Goal: Task Accomplishment & Management: Manage account settings

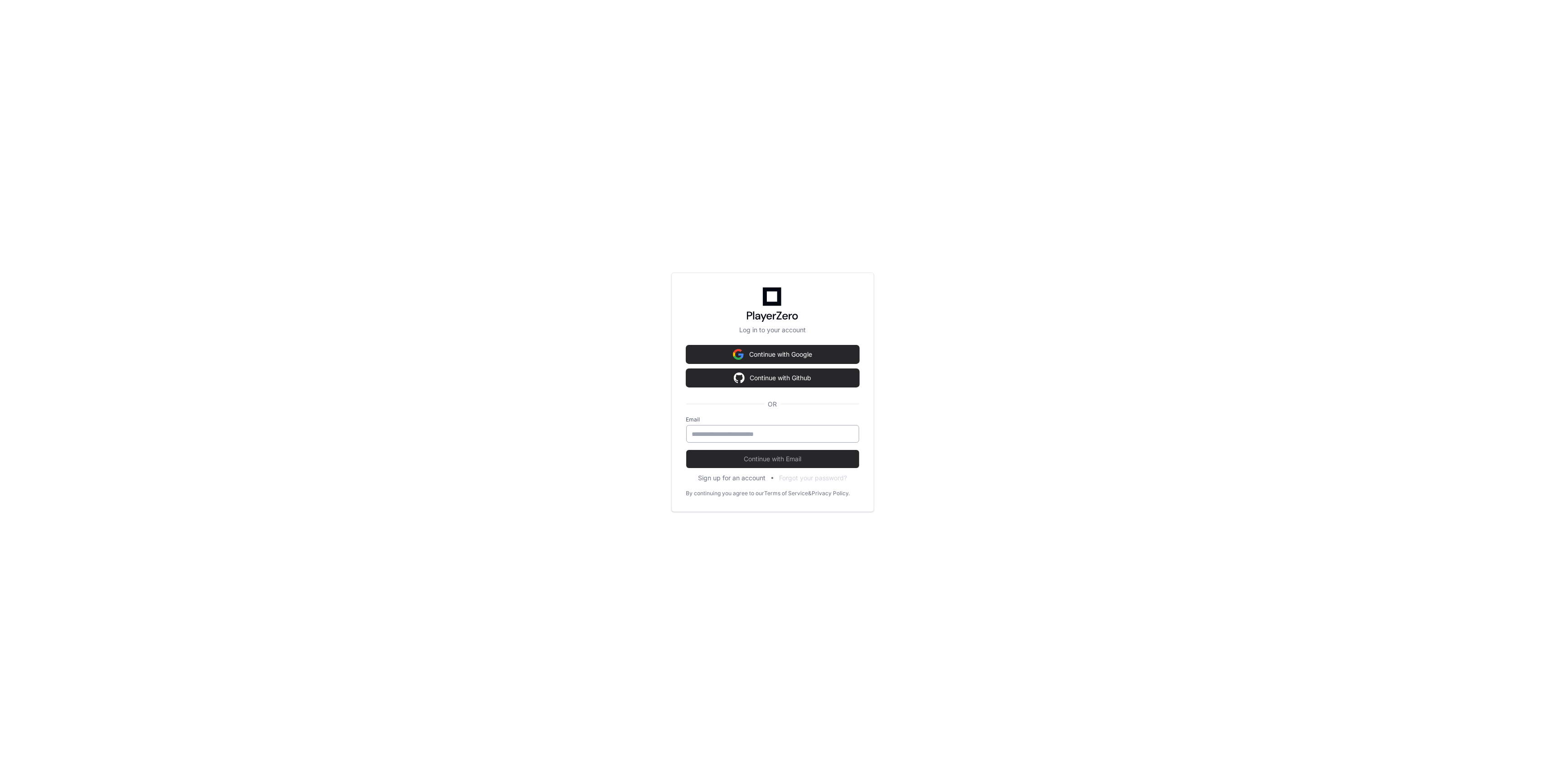
click at [761, 437] on input "email" at bounding box center [772, 434] width 161 height 9
type input "**********"
click at [687, 450] on button "Continue with Email" at bounding box center [773, 459] width 173 height 18
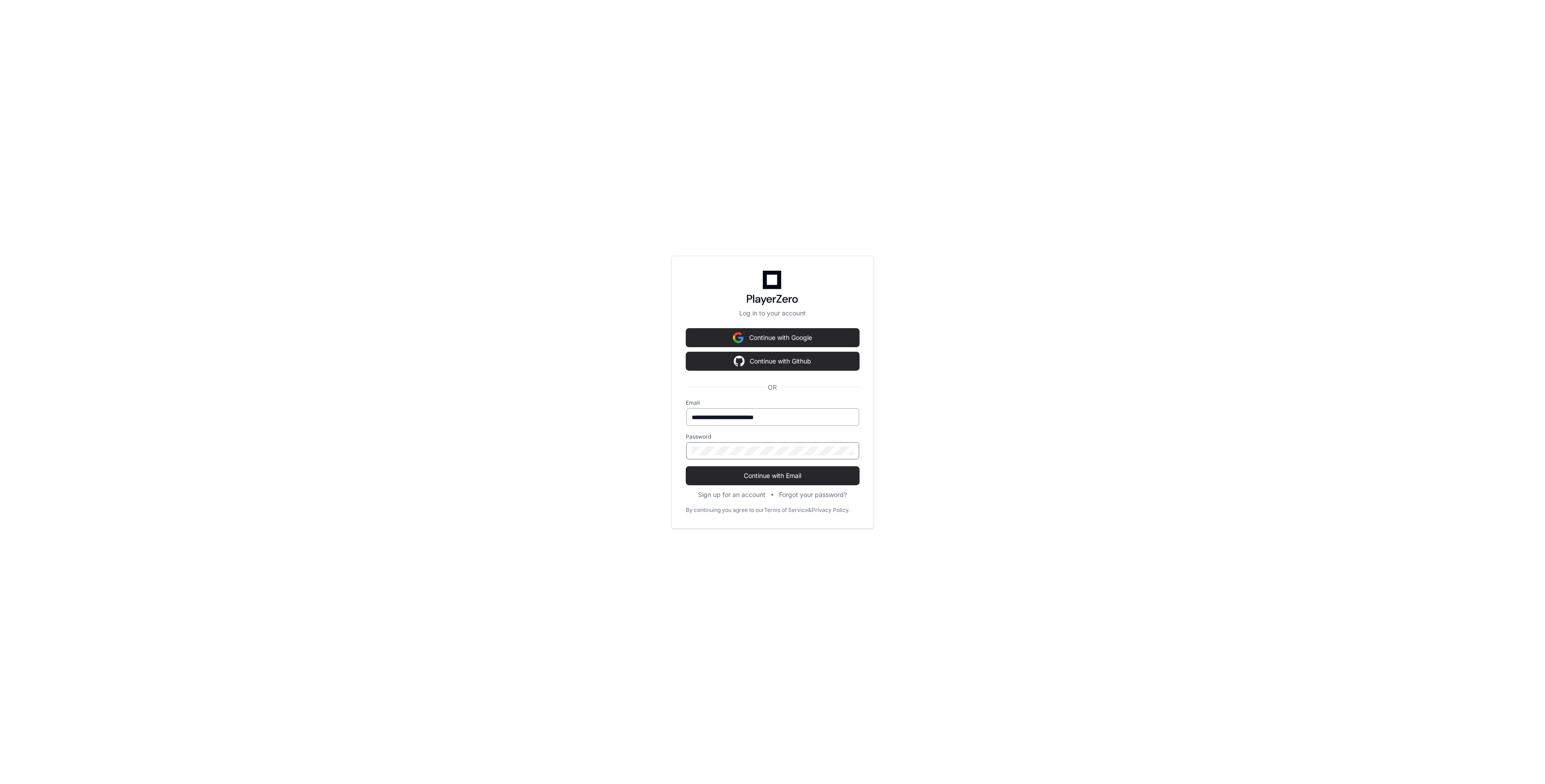
click at [687, 467] on button "Continue with Email" at bounding box center [773, 476] width 173 height 18
click at [797, 477] on span "Continue with Email" at bounding box center [773, 475] width 173 height 9
click at [270, 435] on div "**********" at bounding box center [772, 392] width 1545 height 784
click at [687, 467] on button "Continue with Email" at bounding box center [773, 476] width 173 height 18
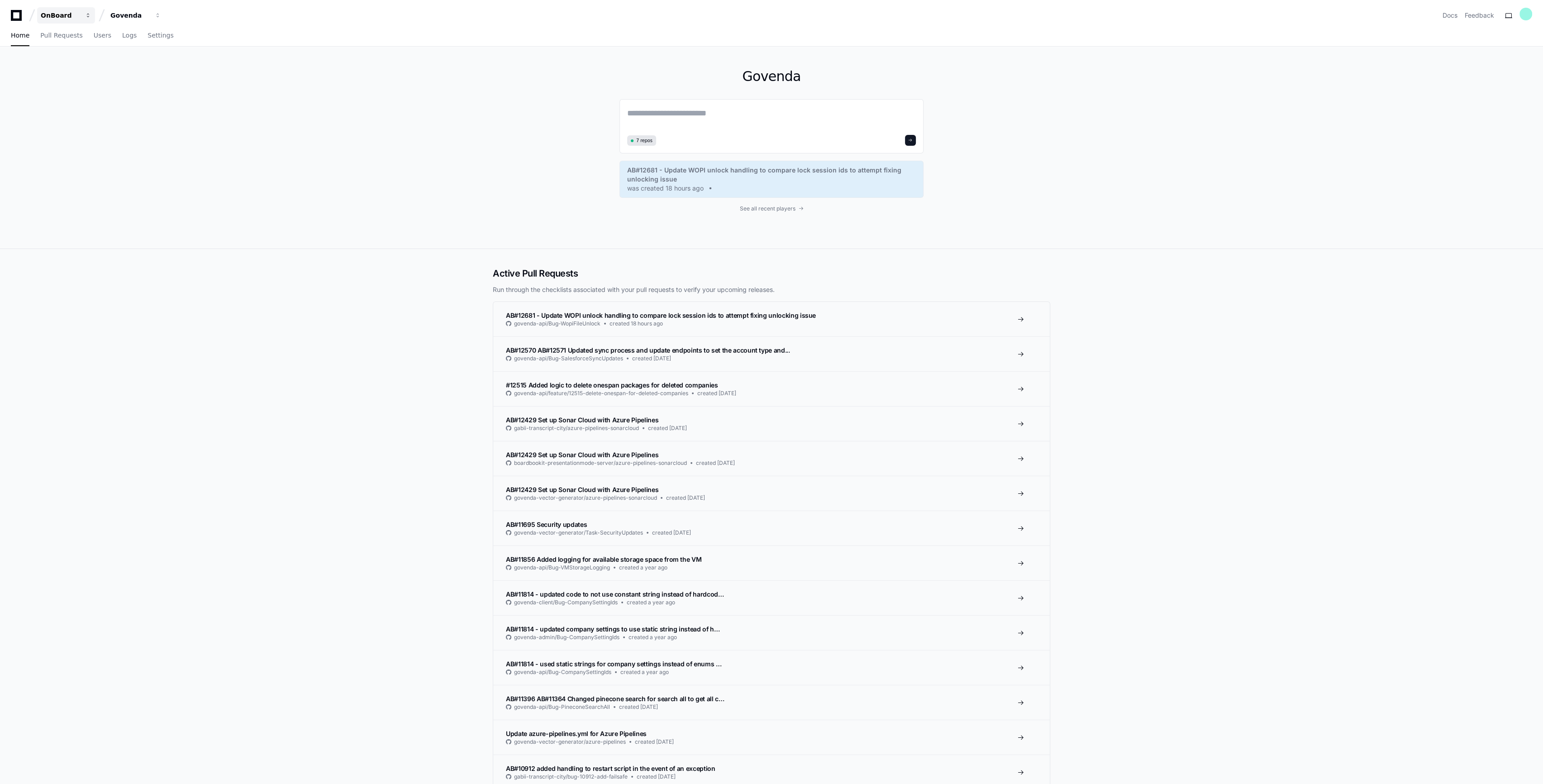
click at [85, 16] on span "button" at bounding box center [88, 15] width 6 height 6
click at [122, 16] on div "Govenda" at bounding box center [130, 15] width 39 height 9
click at [156, 97] on span "eScribe IP" at bounding box center [142, 103] width 34 height 11
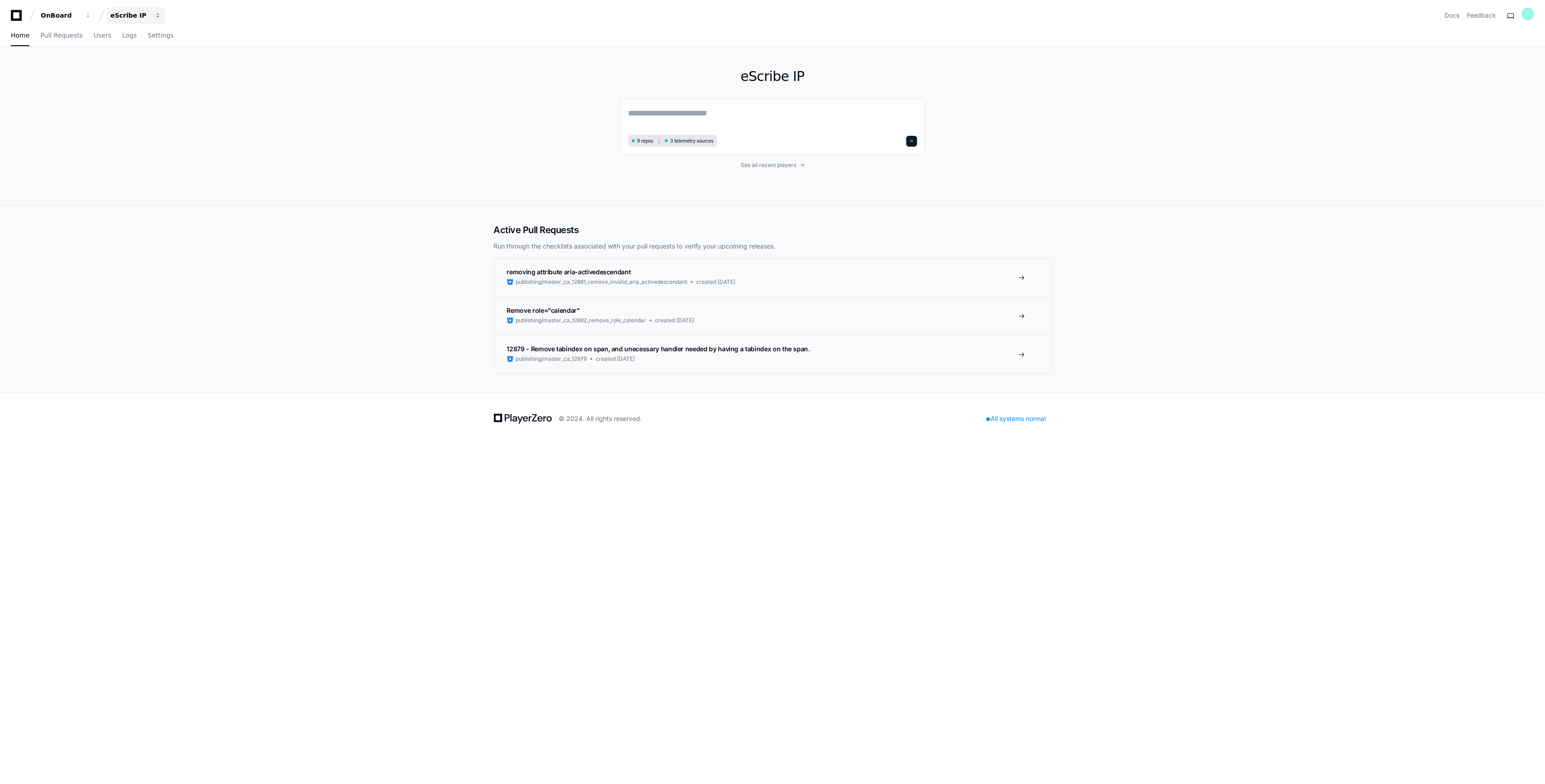
click at [157, 15] on span "button" at bounding box center [158, 15] width 6 height 6
click at [169, 124] on button "E eScribe v5" at bounding box center [170, 121] width 130 height 18
click at [156, 20] on button "eScribe v5" at bounding box center [135, 15] width 58 height 16
click at [162, 105] on button "E eScribe IP" at bounding box center [170, 103] width 130 height 18
click at [675, 107] on textarea at bounding box center [772, 119] width 289 height 25
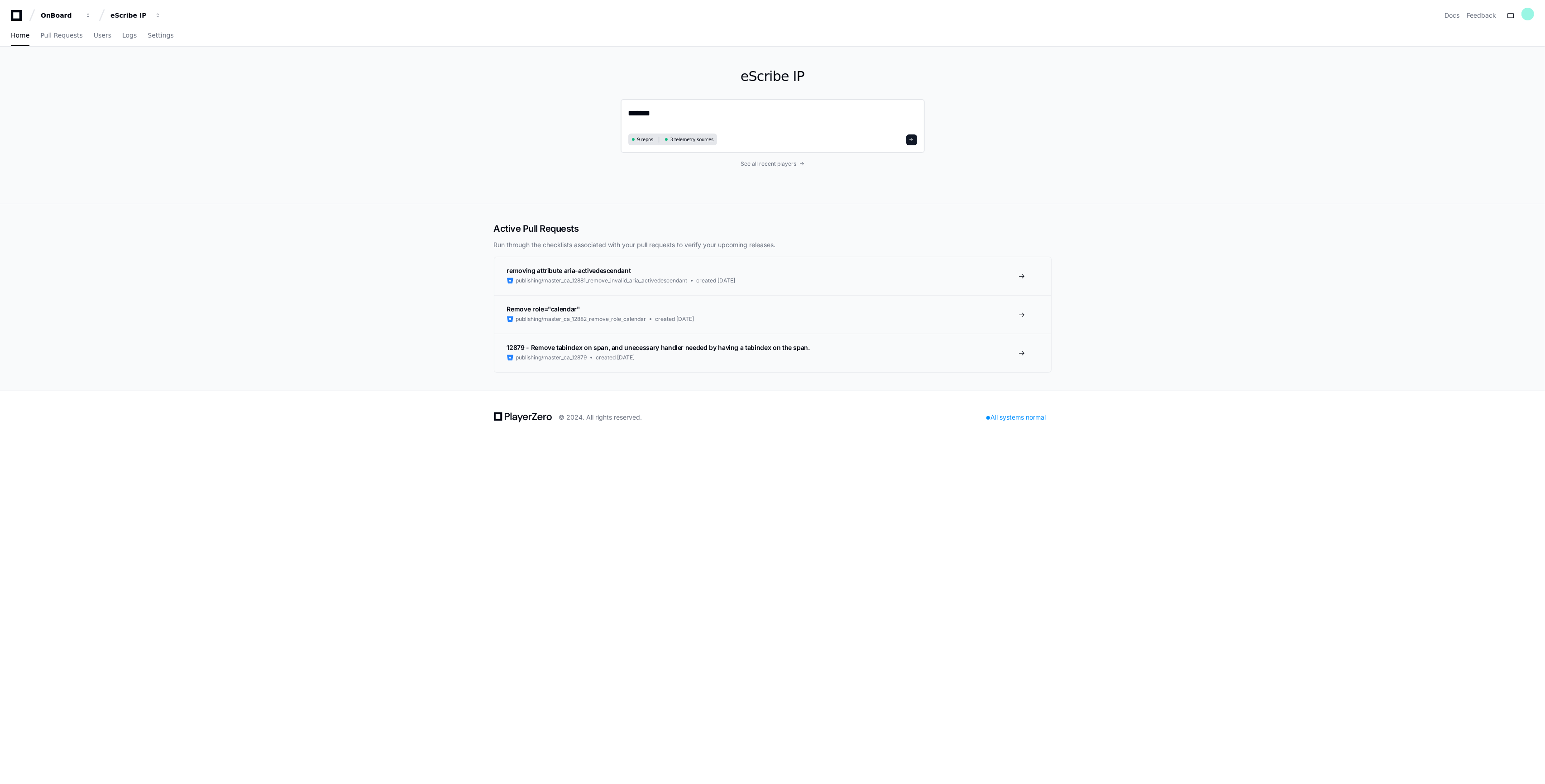
click at [742, 118] on textarea "******" at bounding box center [772, 119] width 289 height 24
click at [639, 140] on span "9 repos" at bounding box center [645, 140] width 16 height 7
click at [667, 110] on textarea "******" at bounding box center [772, 119] width 289 height 24
drag, startPoint x: 667, startPoint y: 111, endPoint x: 521, endPoint y: 112, distance: 146.0
click at [521, 112] on div "eScribe IP ****** 9 repos 3 telemetry sources See all recent players" at bounding box center [772, 125] width 579 height 157
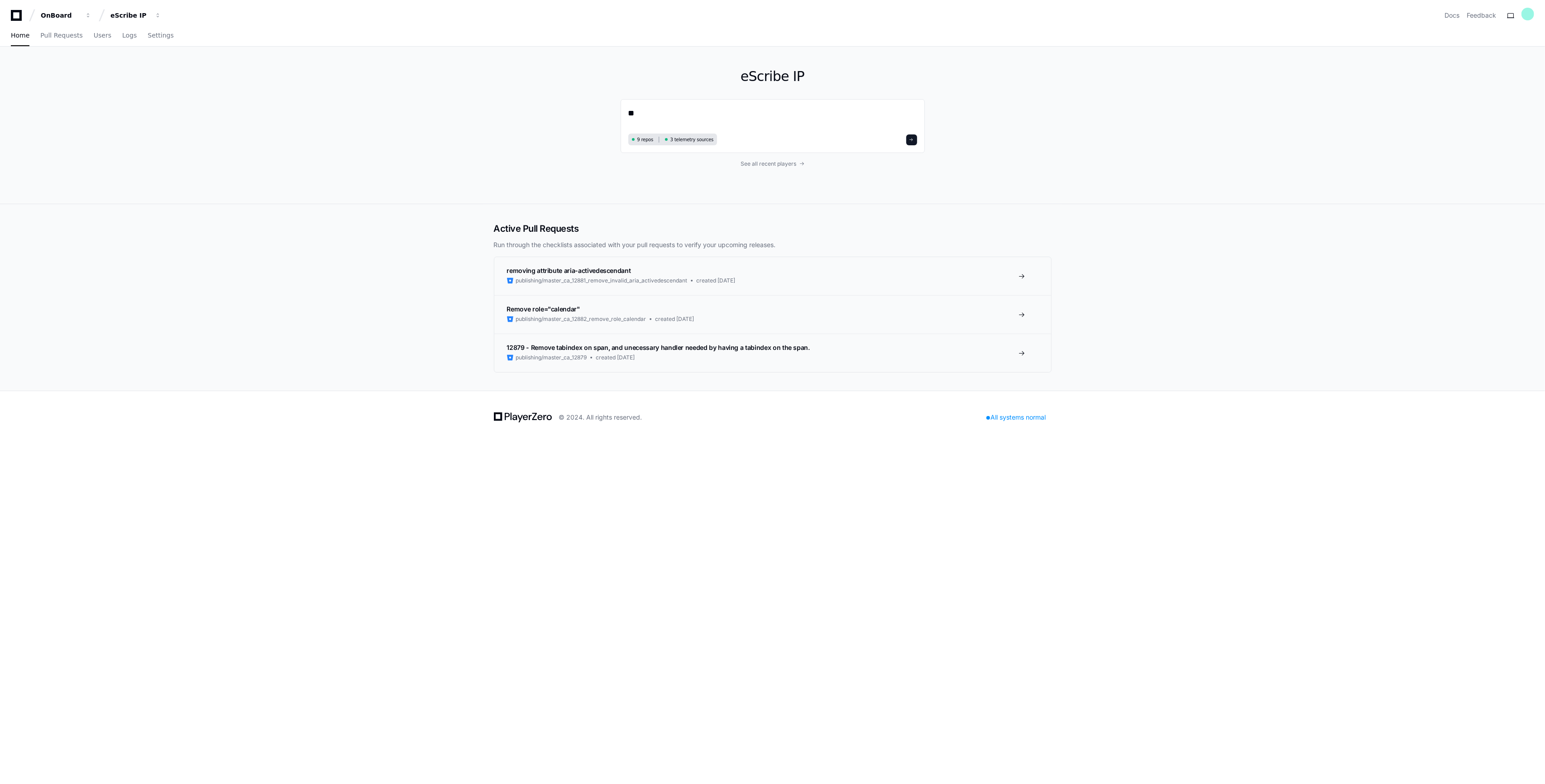
type textarea "*"
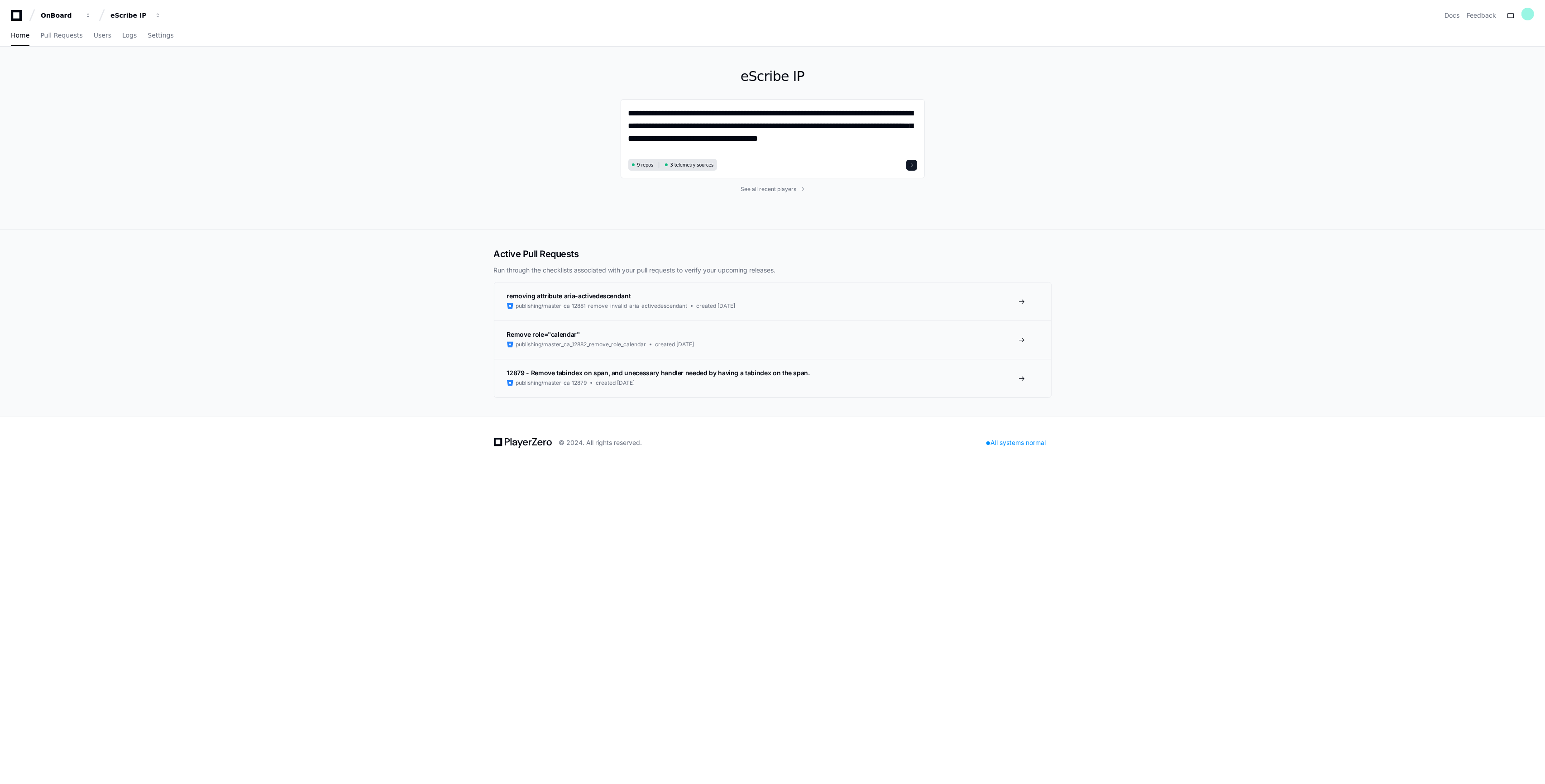
type textarea "**********"
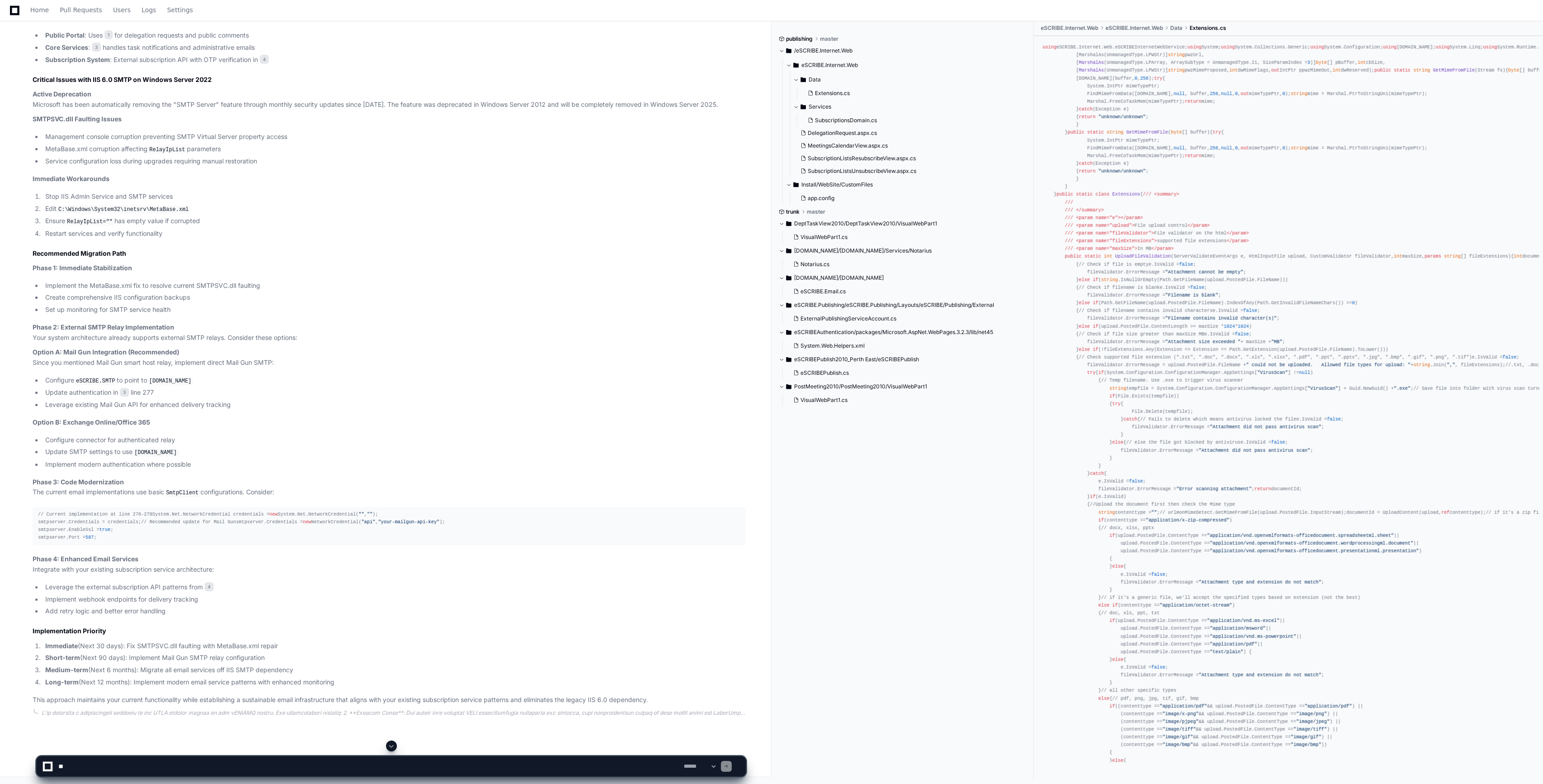
scroll to position [598, 0]
click at [103, 770] on textarea at bounding box center [369, 766] width 626 height 20
type textarea "**********"
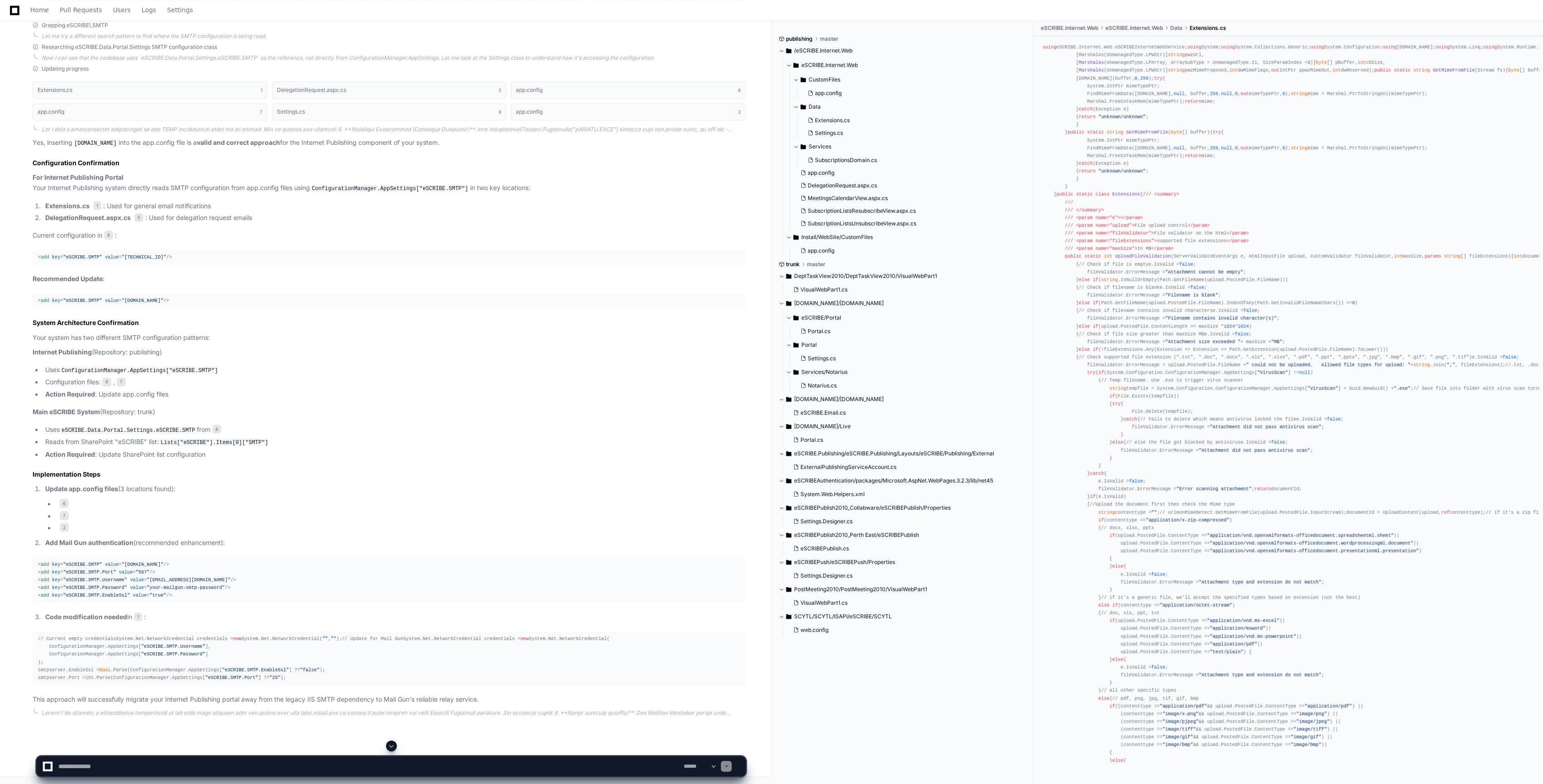
scroll to position [1468, 0]
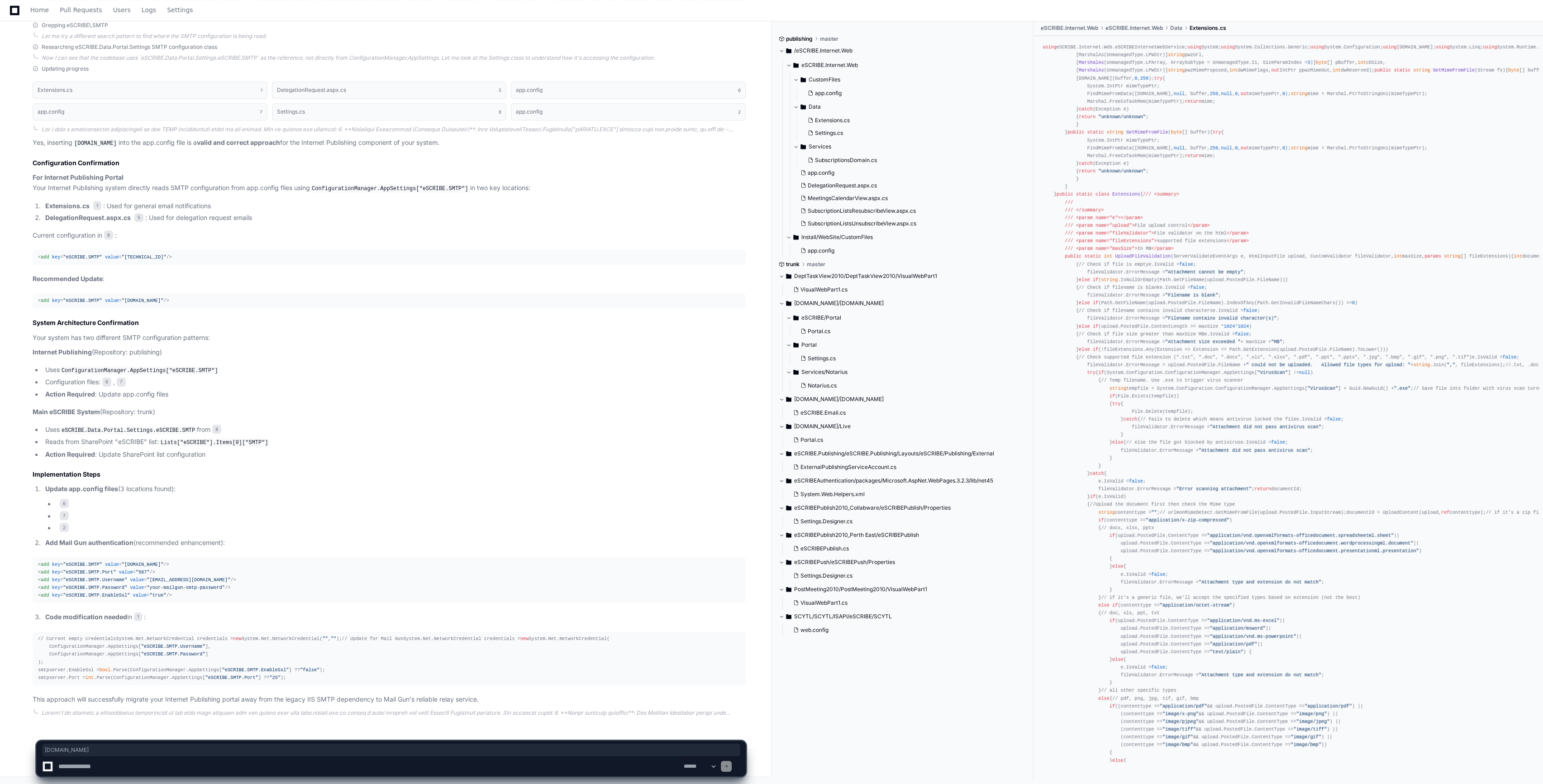
drag, startPoint x: 158, startPoint y: 533, endPoint x: 118, endPoint y: 534, distance: 40.0
click at [122, 561] on span ""[DOMAIN_NAME]"" at bounding box center [143, 564] width 42 height 6
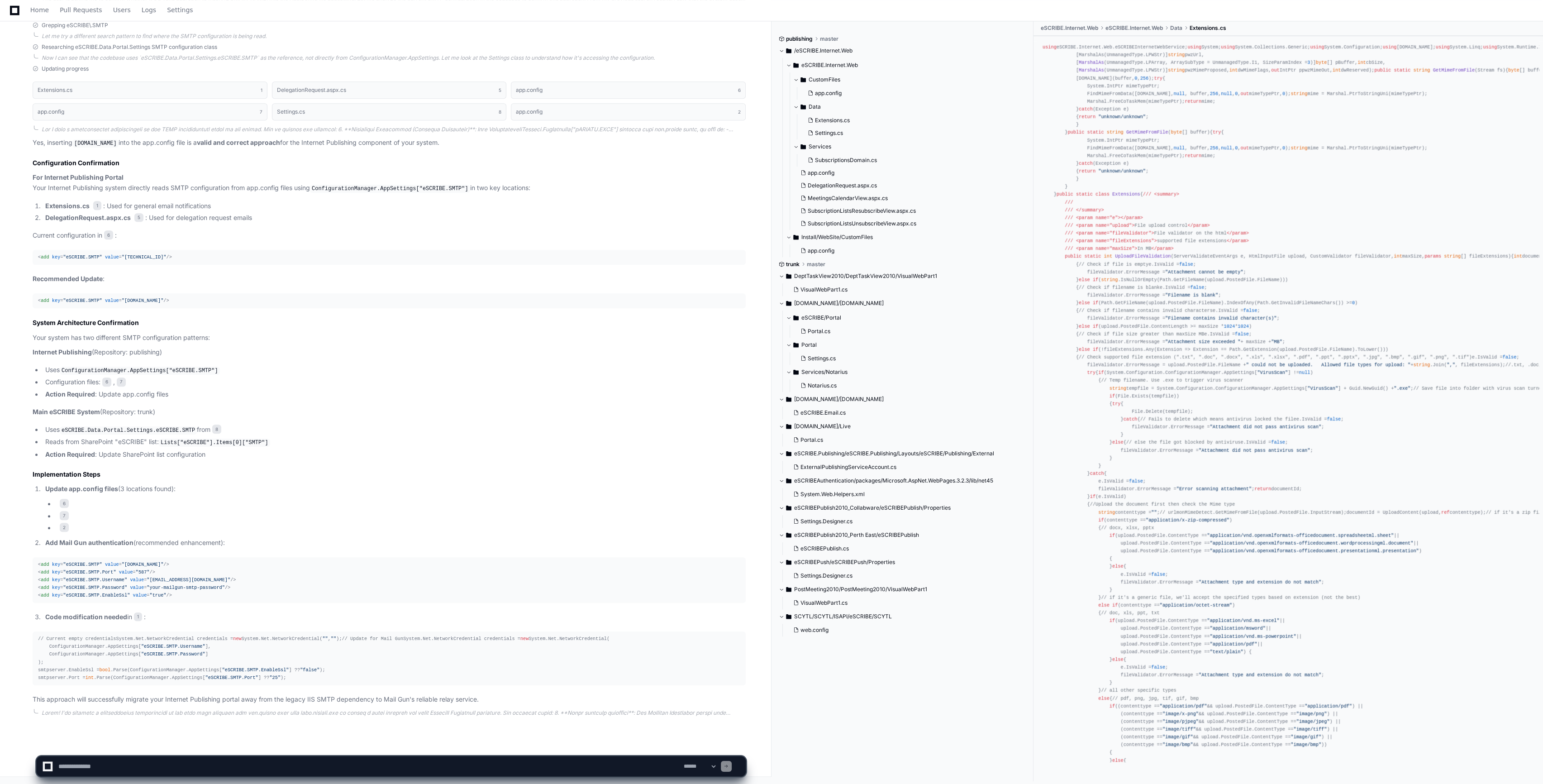
click at [97, 767] on textarea at bounding box center [369, 766] width 626 height 20
type textarea "**********"
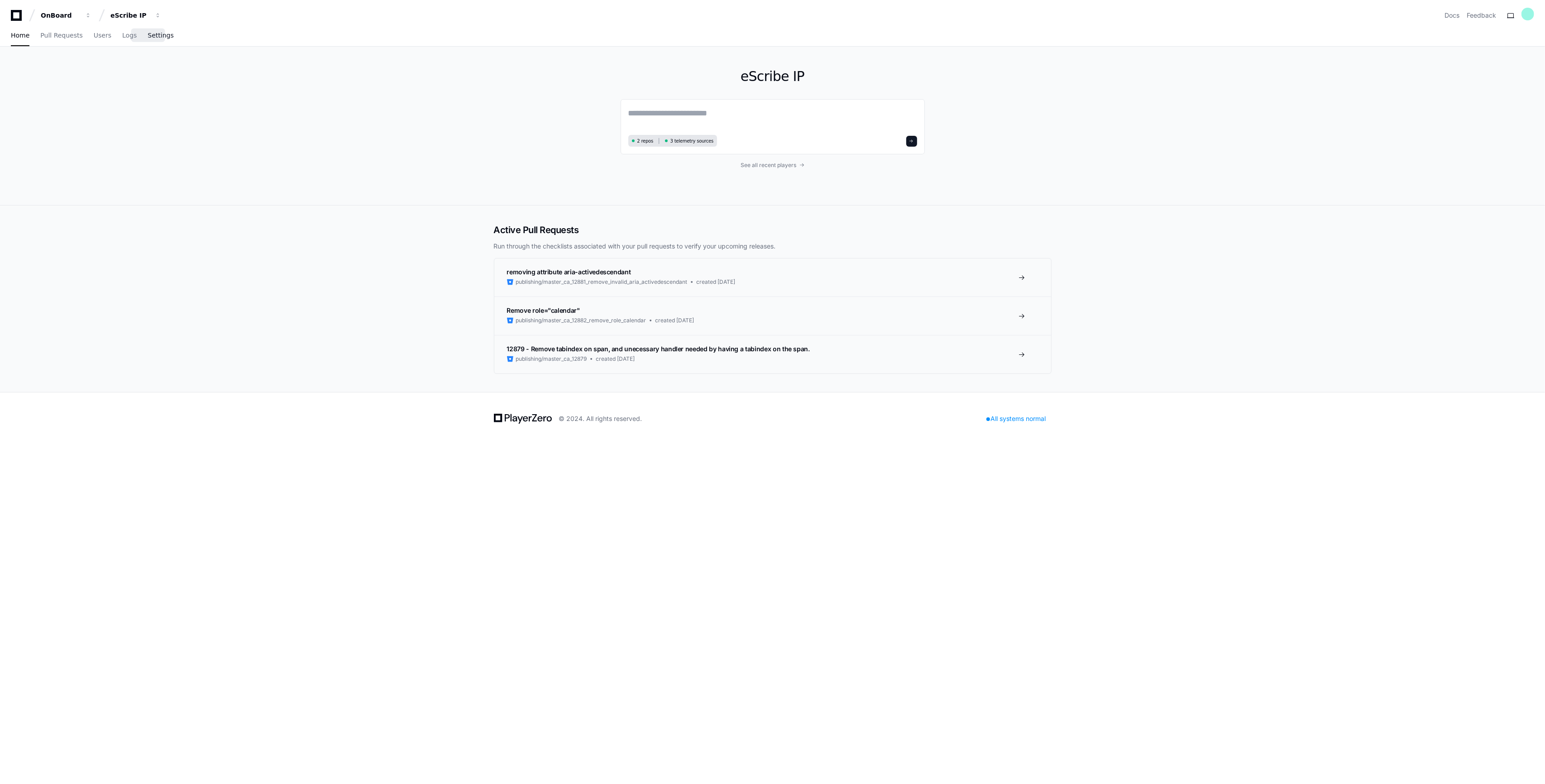
click at [151, 37] on span "Settings" at bounding box center [160, 36] width 26 height 6
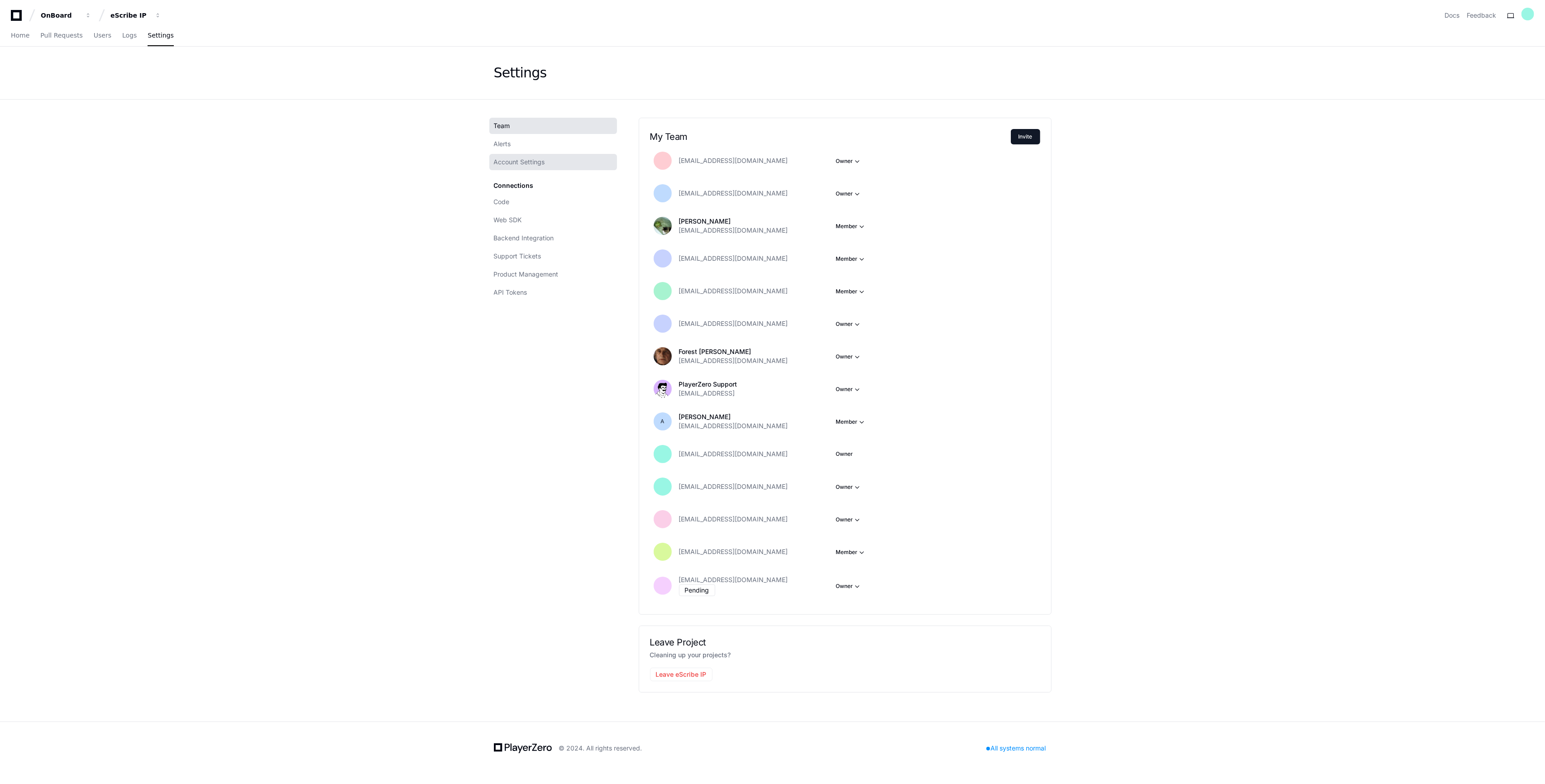
click at [523, 163] on span "Account Settings" at bounding box center [519, 162] width 51 height 9
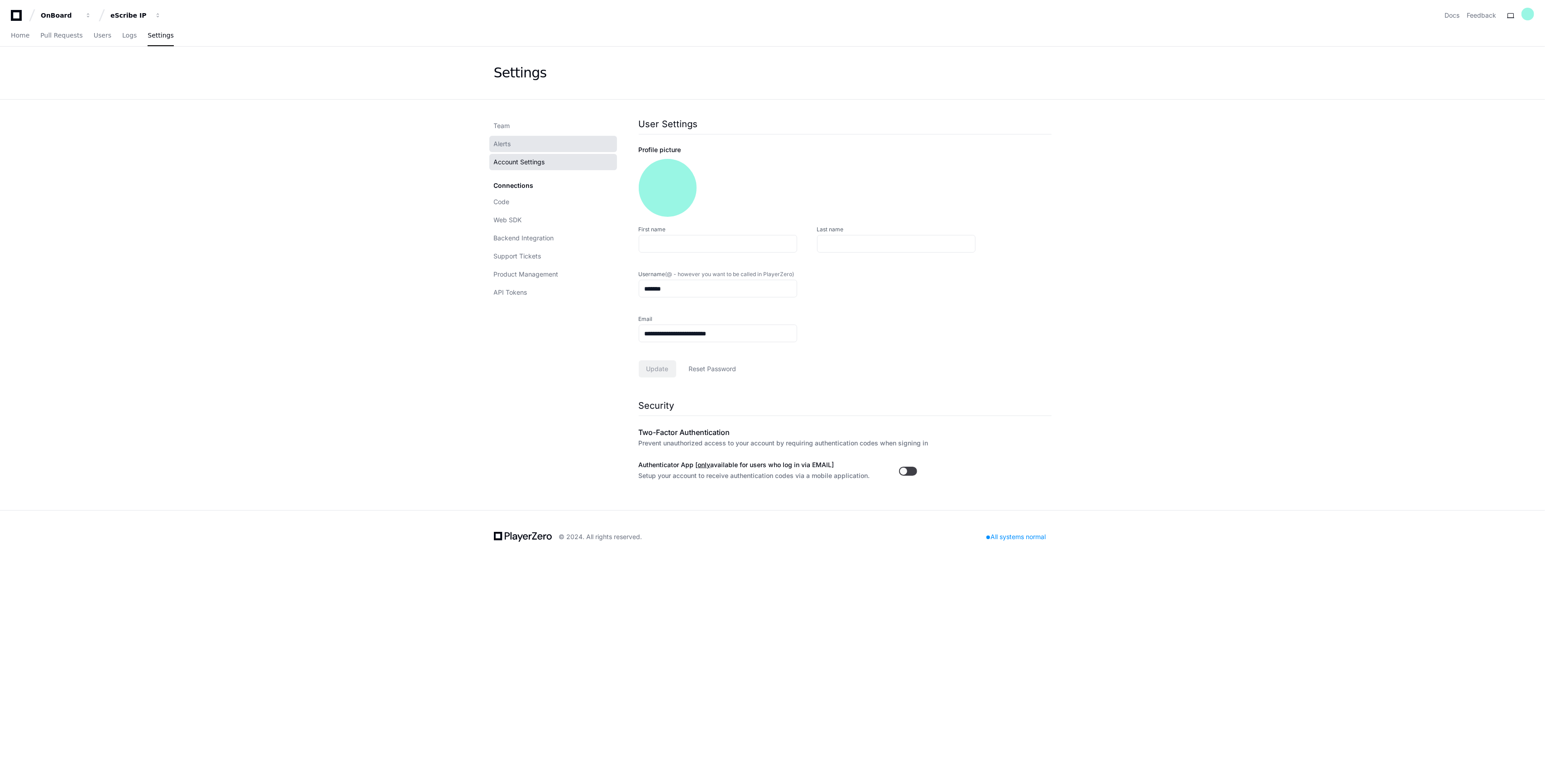
click at [514, 141] on link "Alerts" at bounding box center [553, 144] width 128 height 16
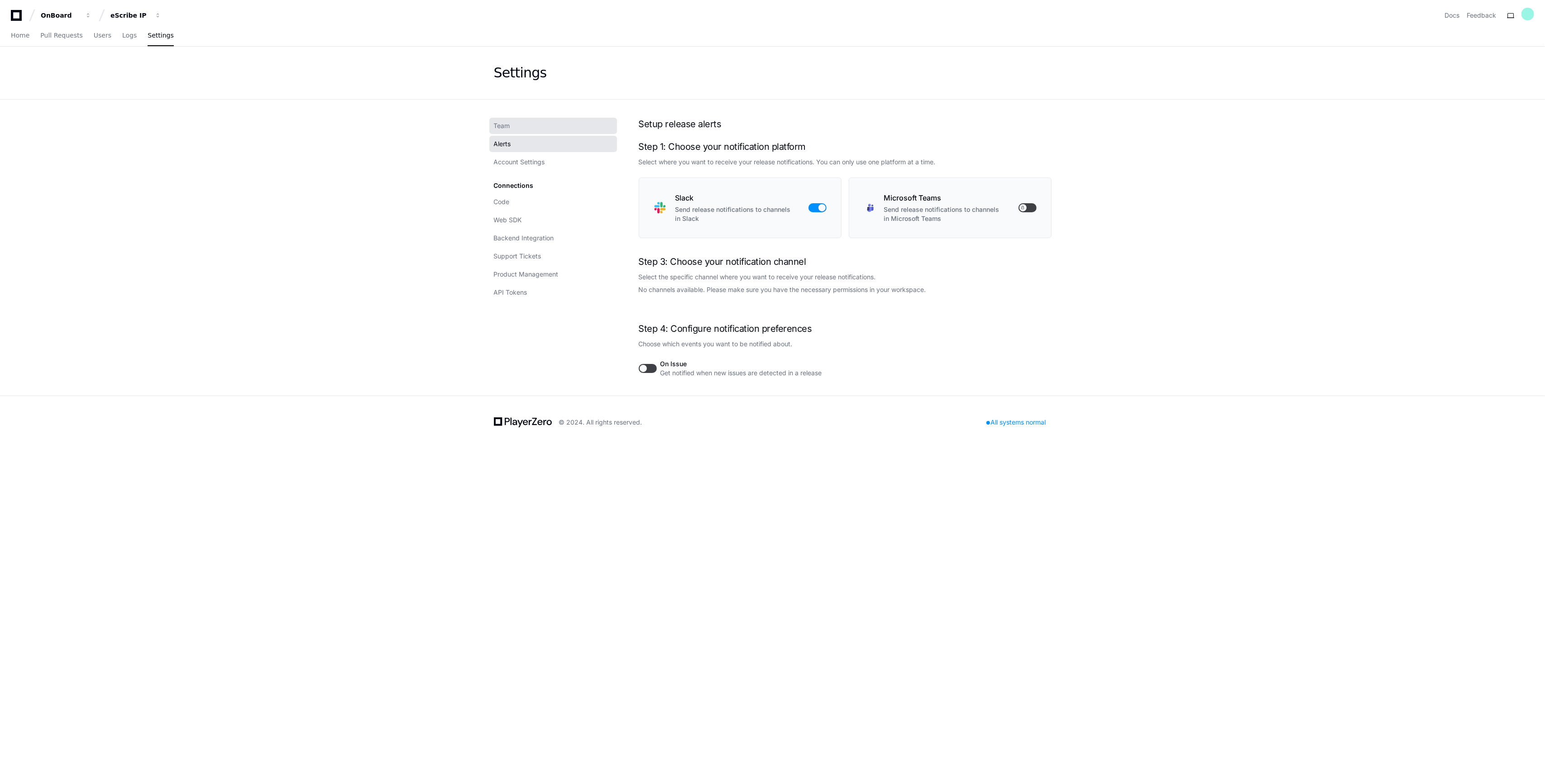
click at [516, 130] on link "Team" at bounding box center [553, 126] width 128 height 16
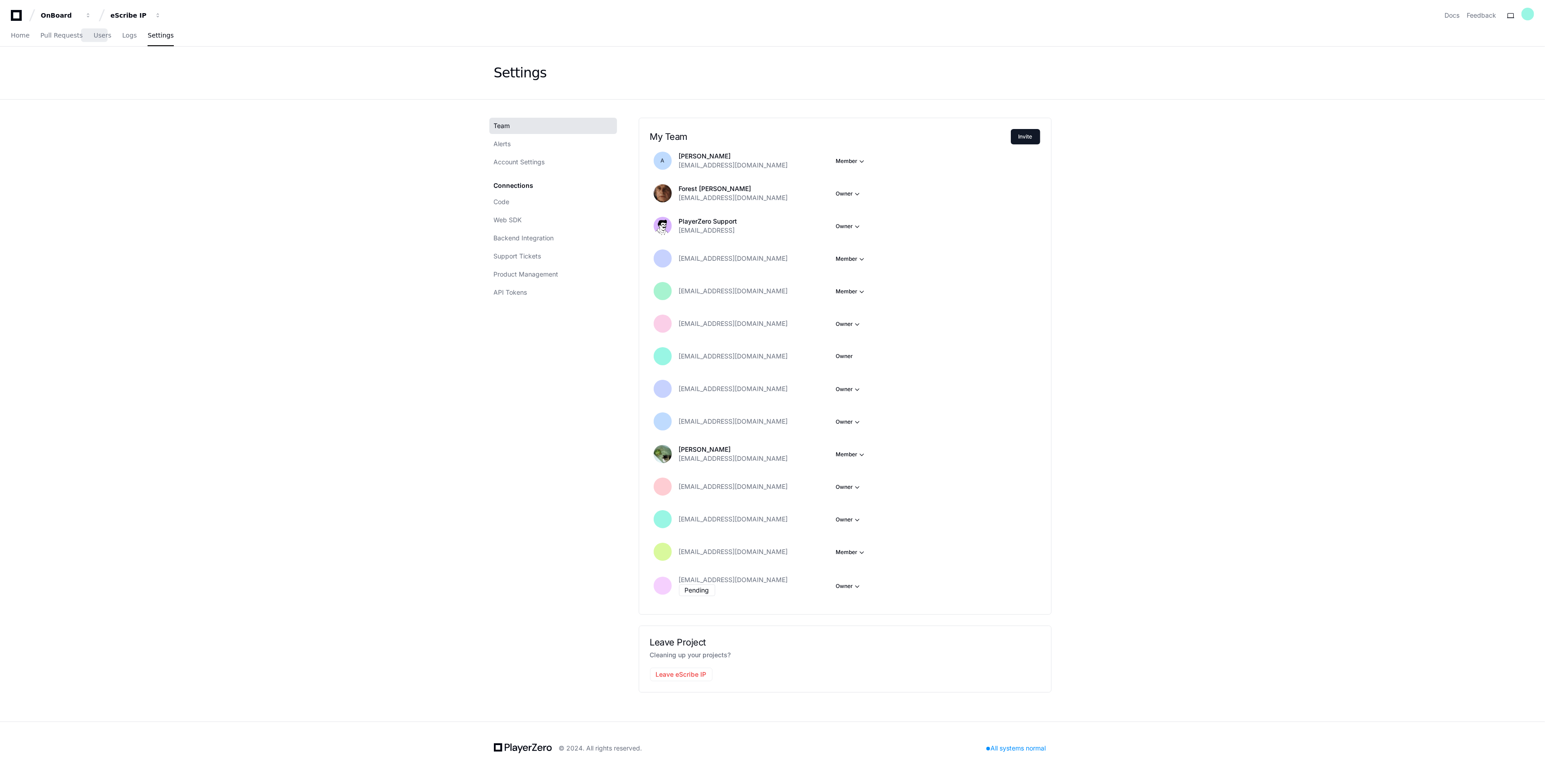
click at [112, 38] on div "Home Pull Requests Users Logs Settings" at bounding box center [93, 36] width 163 height 21
click at [137, 11] on div "eScribe IP" at bounding box center [130, 15] width 39 height 9
click at [163, 103] on button "E eScribe IP" at bounding box center [170, 103] width 130 height 18
click at [539, 197] on link "Code" at bounding box center [553, 202] width 128 height 16
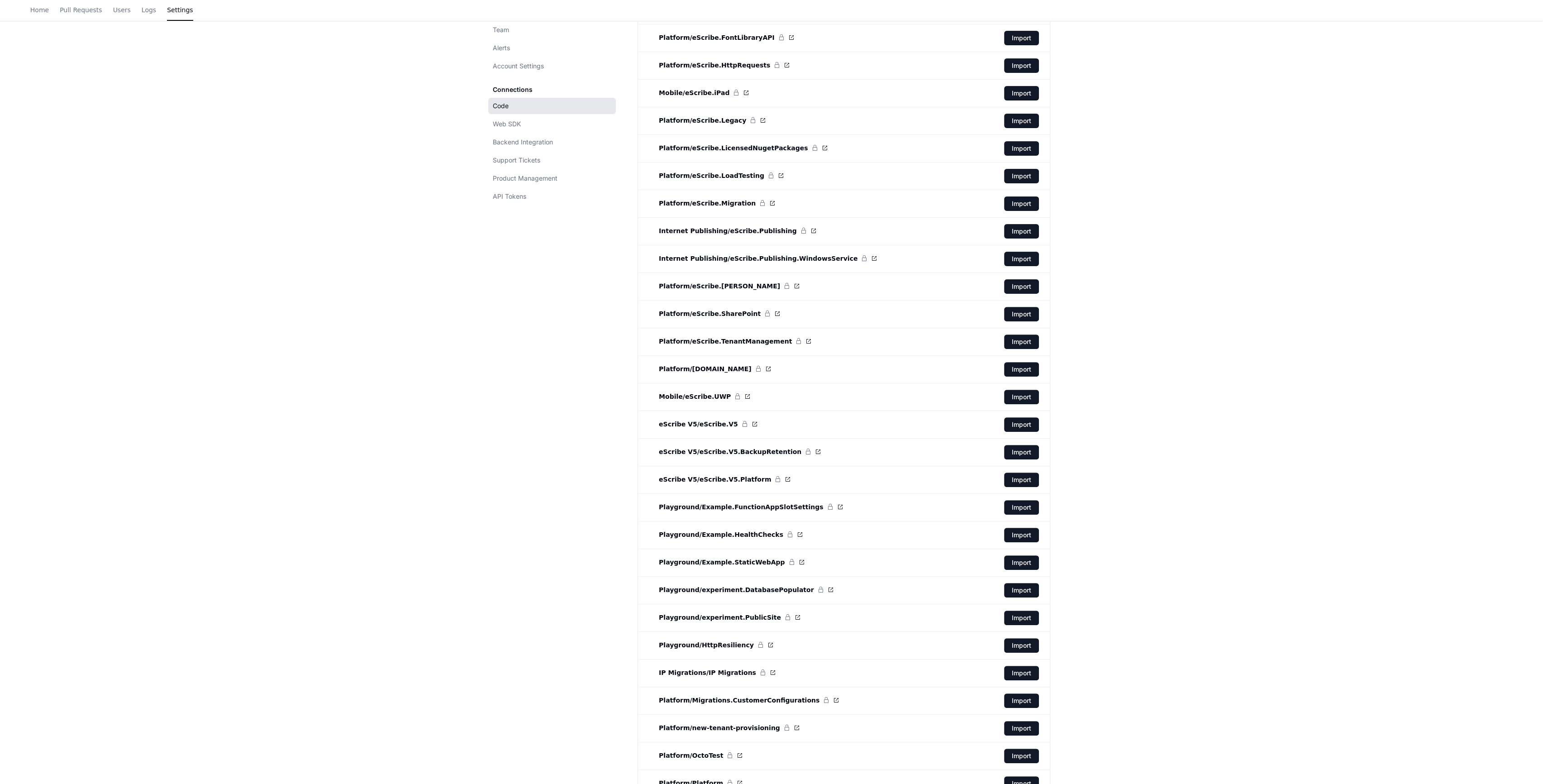
scroll to position [861, 0]
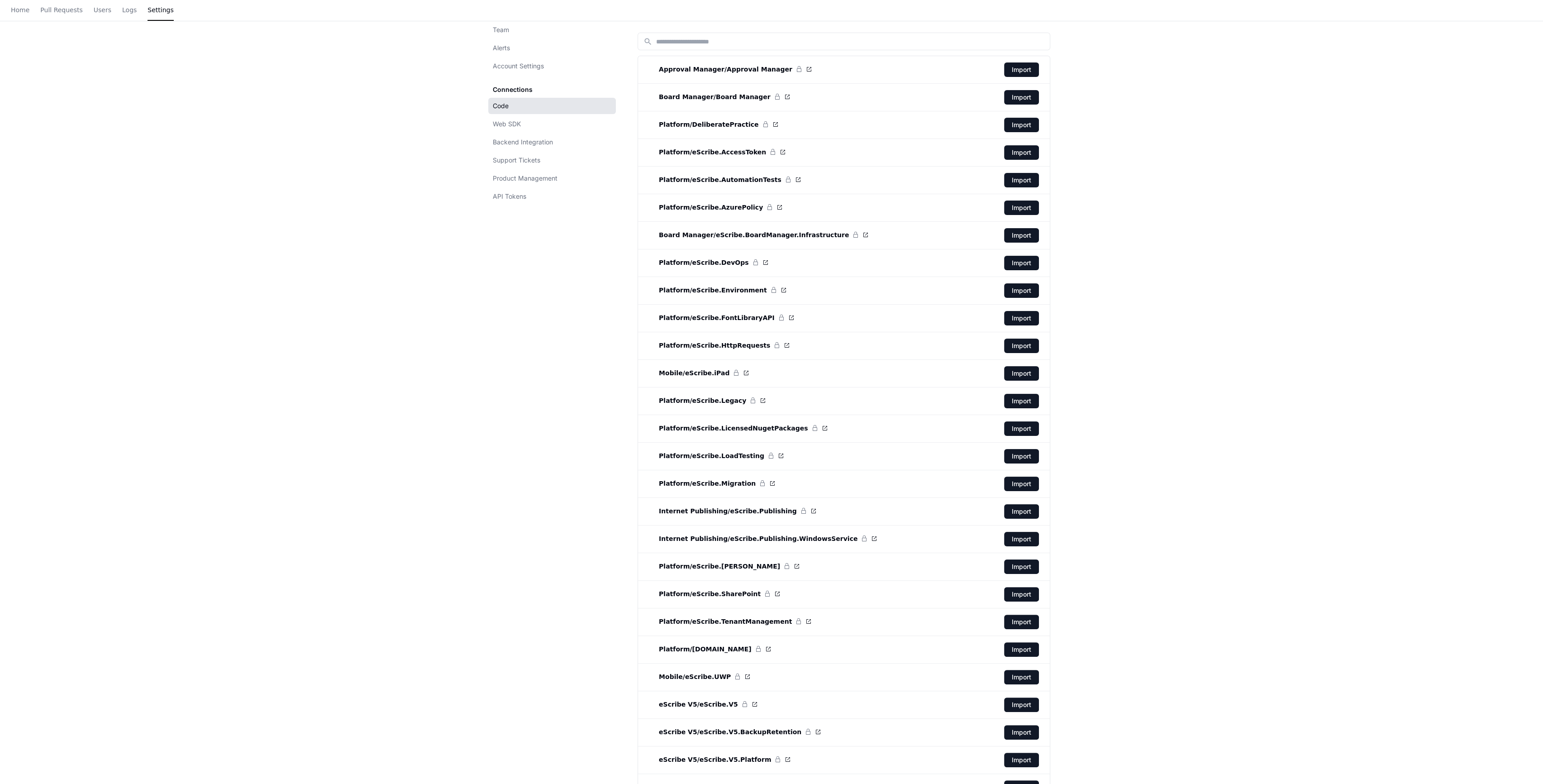
scroll to position [503, 0]
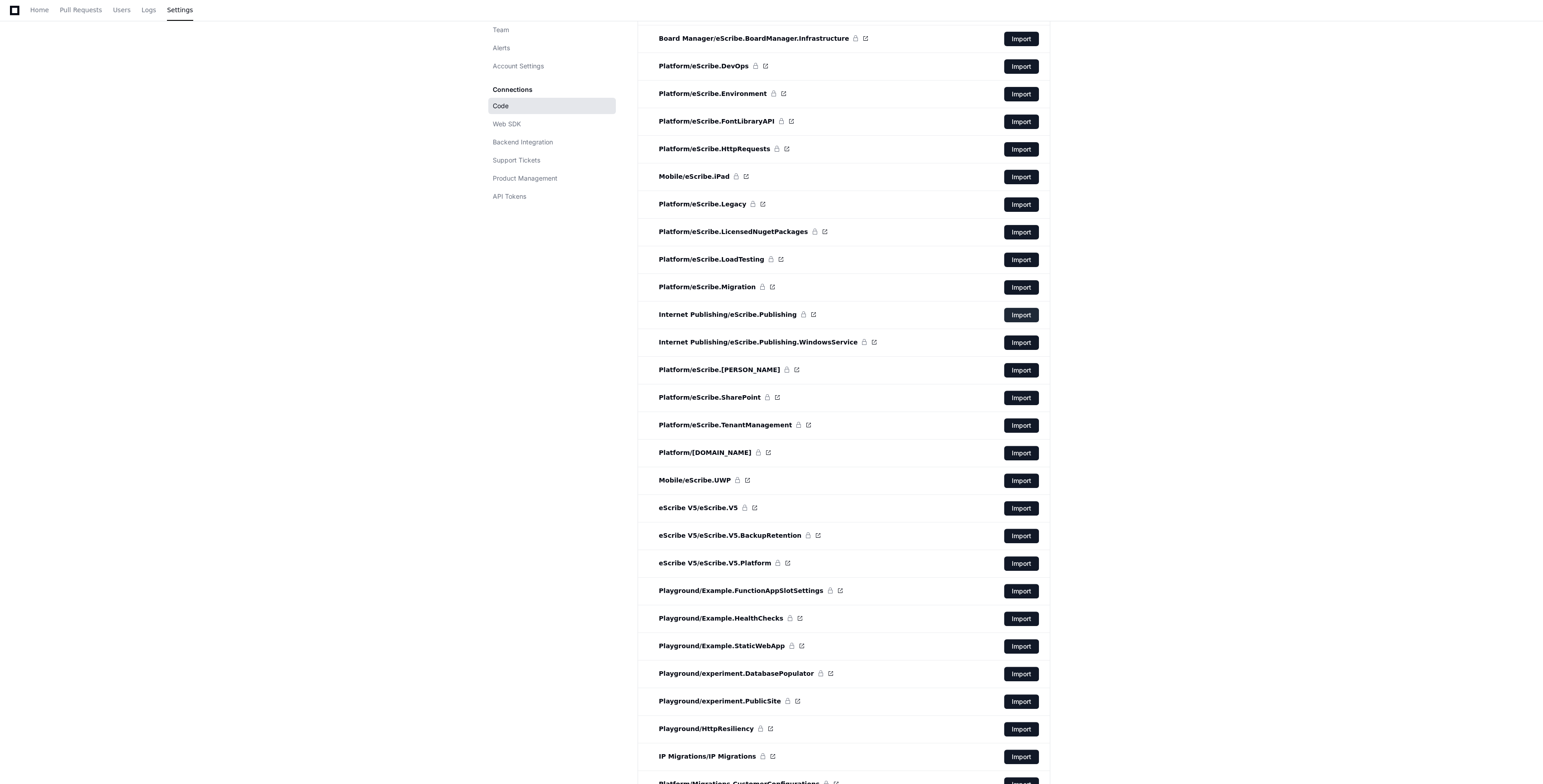
click at [1027, 314] on button "Import" at bounding box center [1022, 315] width 35 height 15
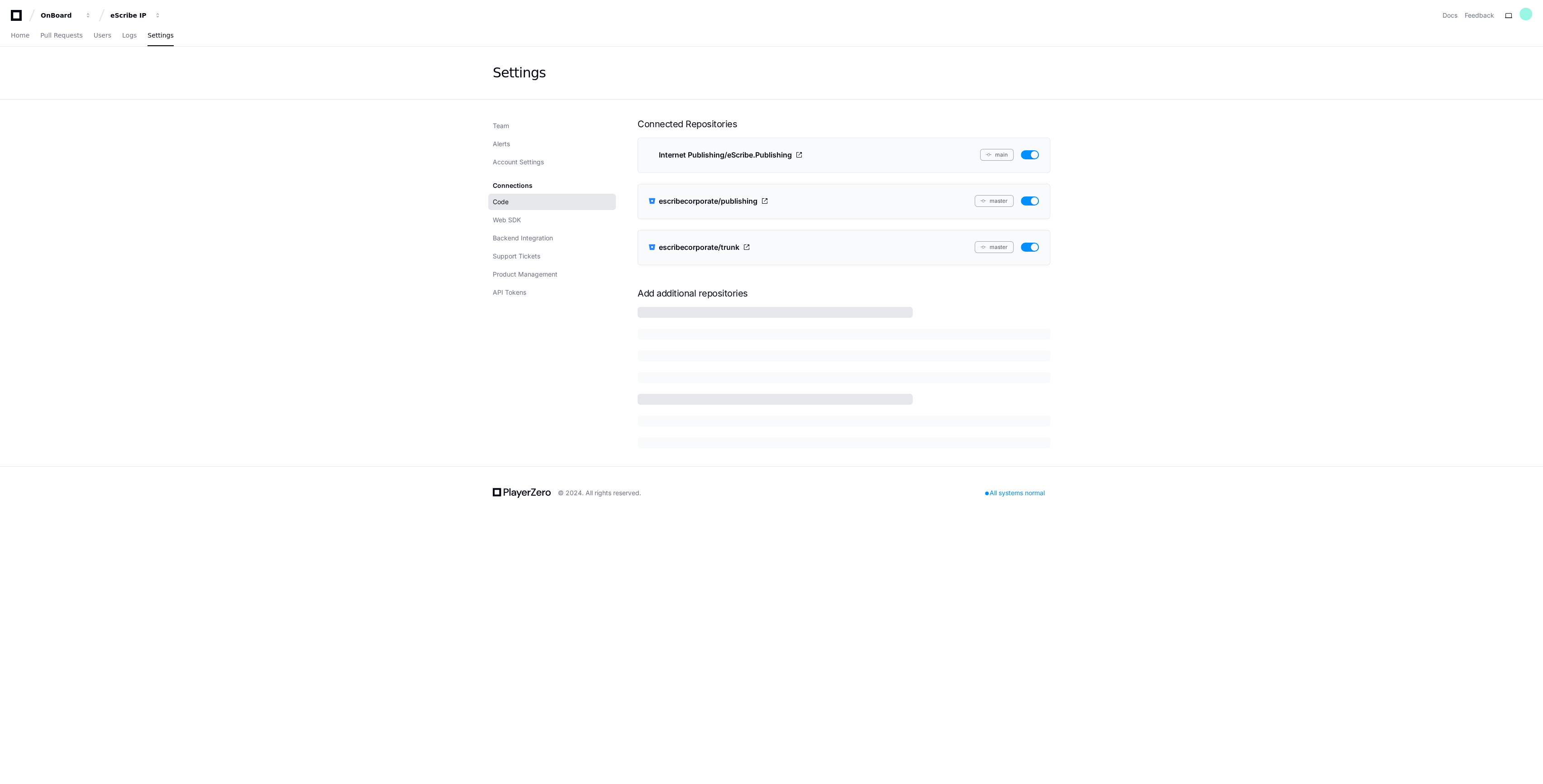
scroll to position [0, 0]
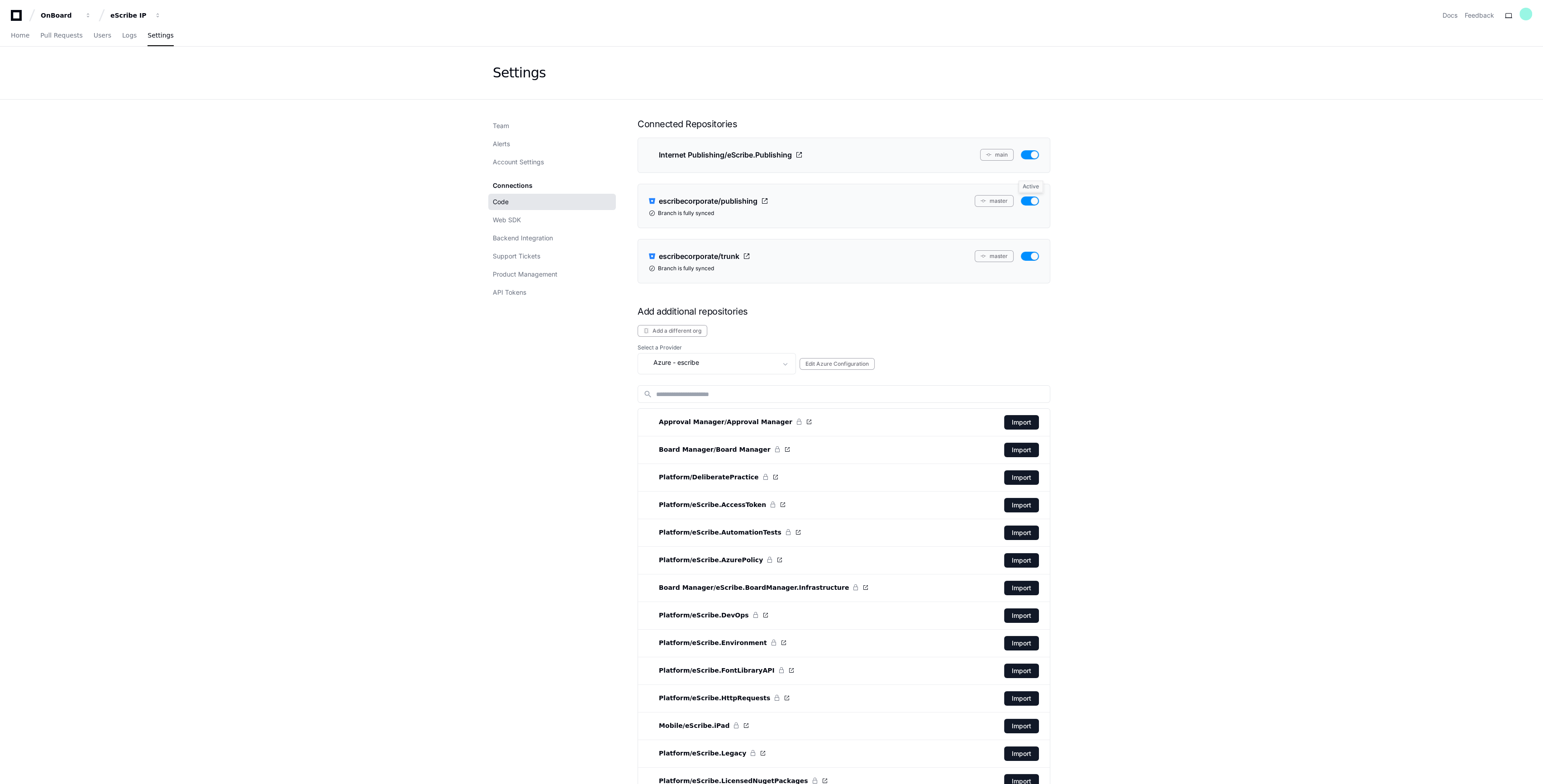
click at [1035, 202] on button "button" at bounding box center [1030, 201] width 18 height 9
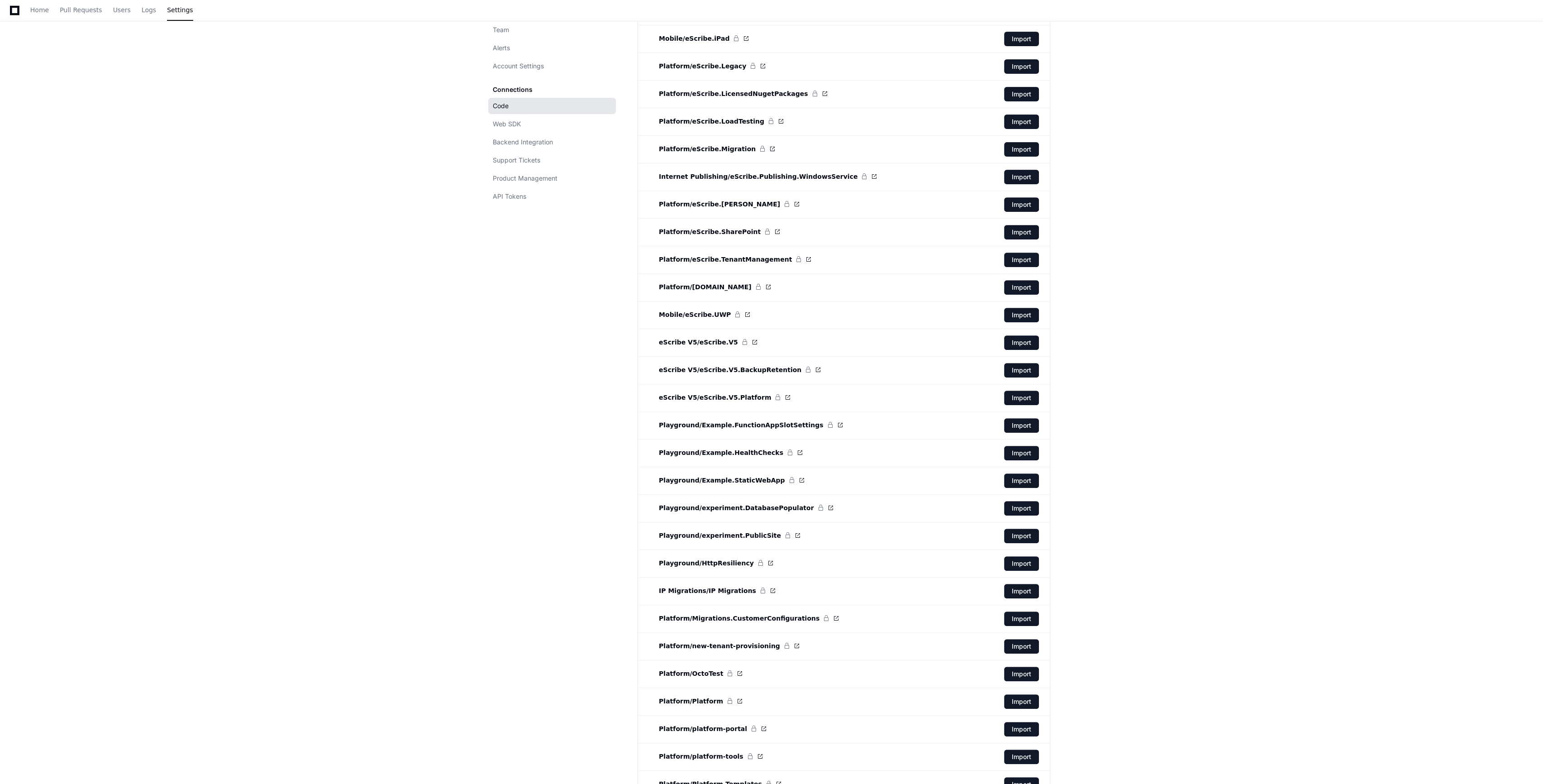
scroll to position [628, 0]
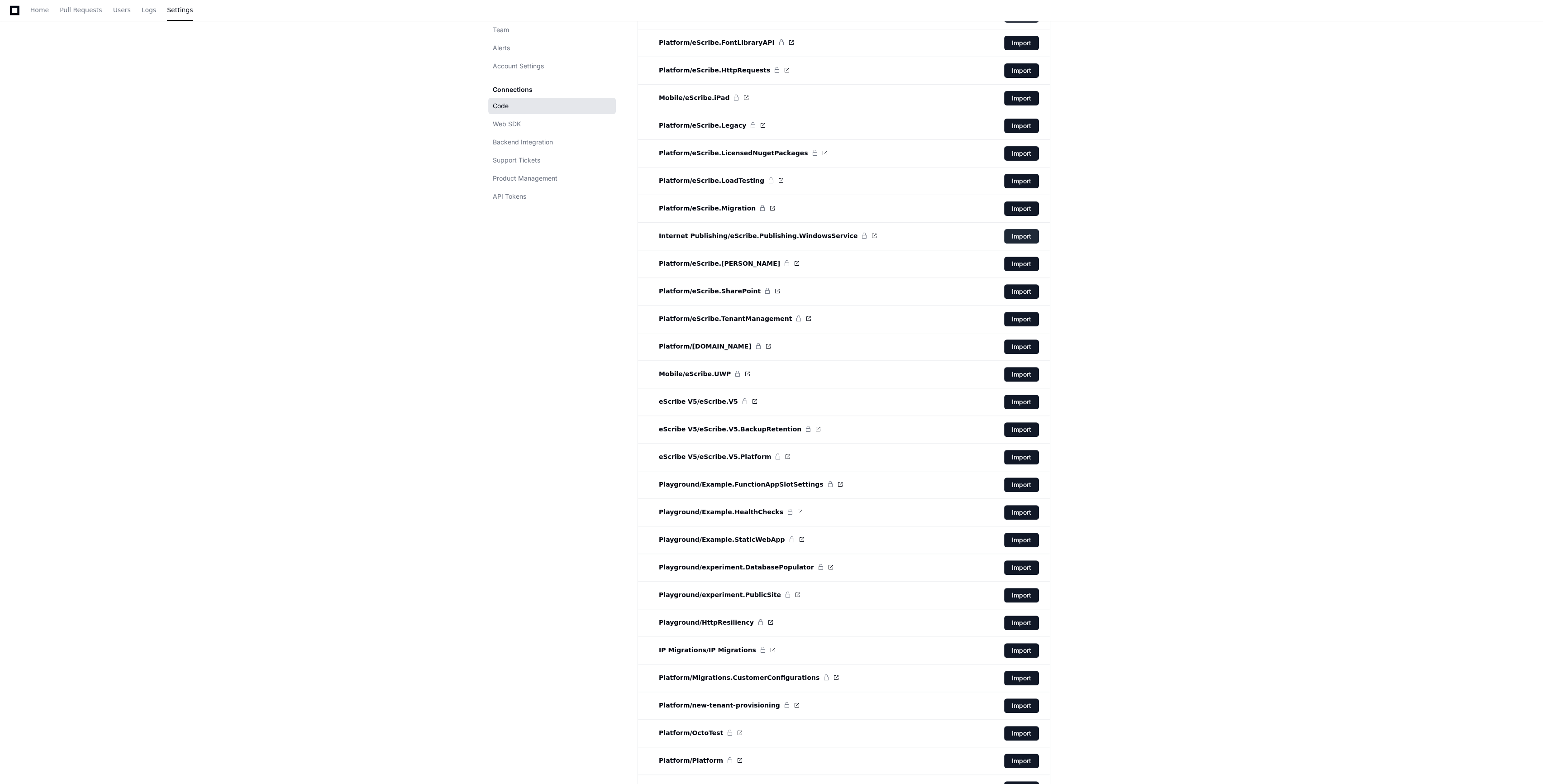
click at [1025, 238] on button "Import" at bounding box center [1022, 236] width 35 height 15
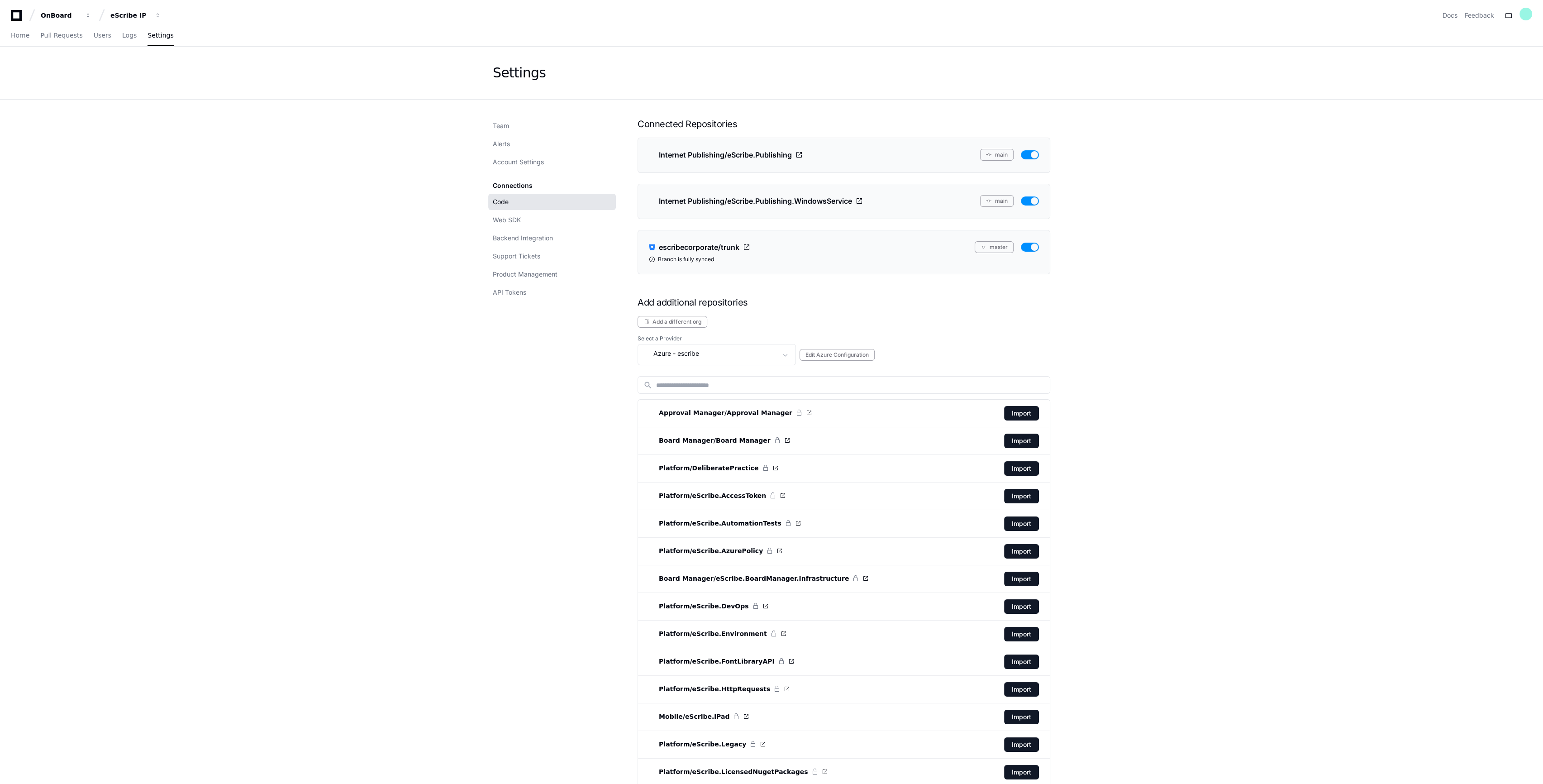
drag, startPoint x: 288, startPoint y: 183, endPoint x: 98, endPoint y: 10, distance: 257.0
click at [122, 34] on span "Logs" at bounding box center [129, 36] width 15 height 6
